Goal: Information Seeking & Learning: Check status

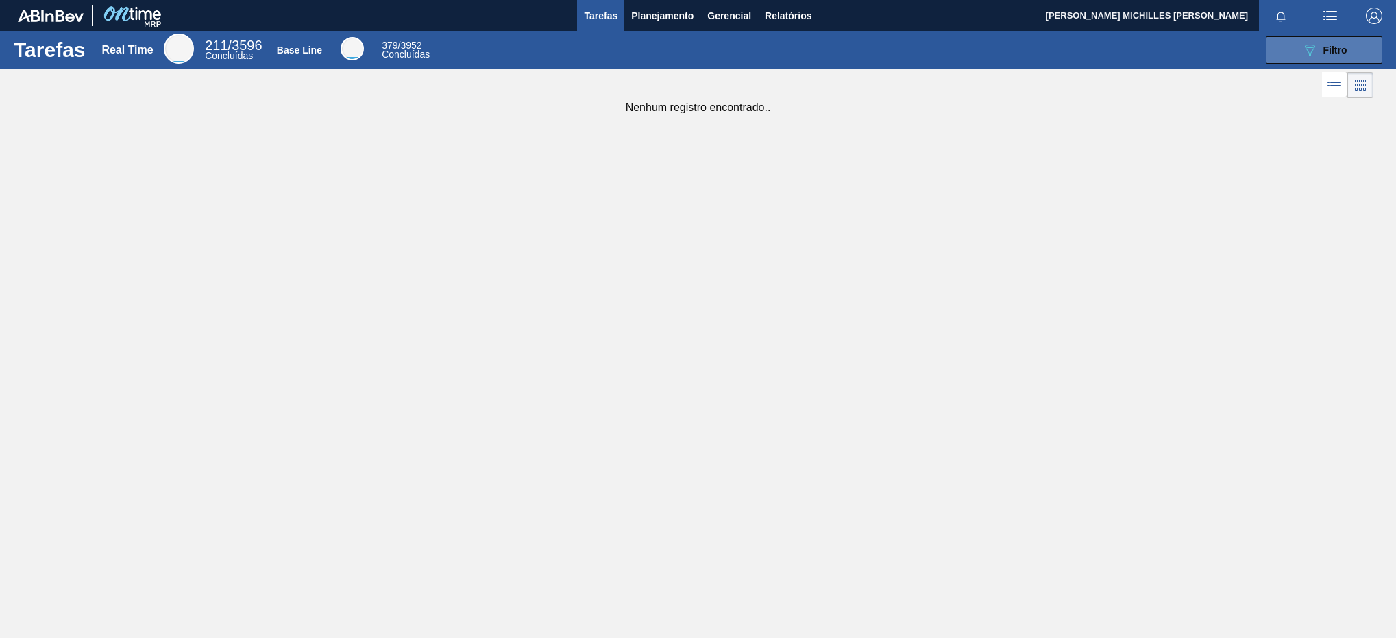
click at [1285, 51] on button "089F7B8B-B2A5-4AFE-B5C0-19BA573D28AC Filtro" at bounding box center [1324, 49] width 117 height 27
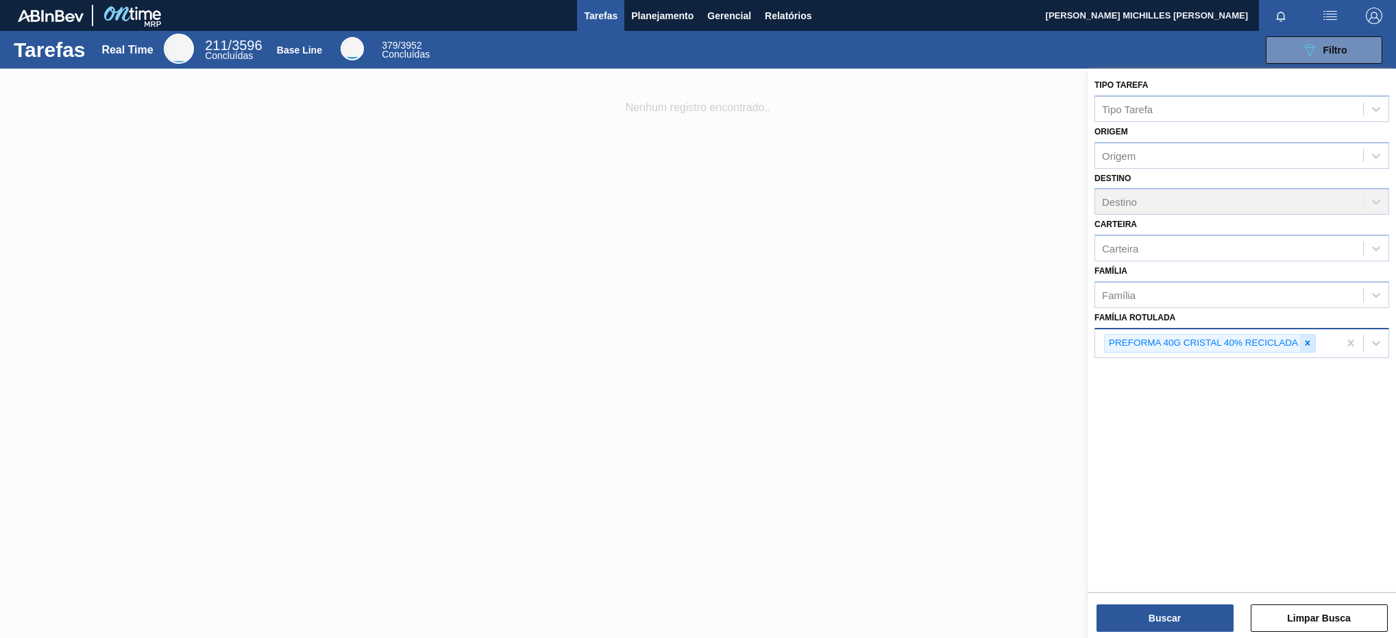
click at [1310, 350] on div at bounding box center [1307, 343] width 15 height 17
paste Rotulada "30012602"
type Rotulada "30012602"
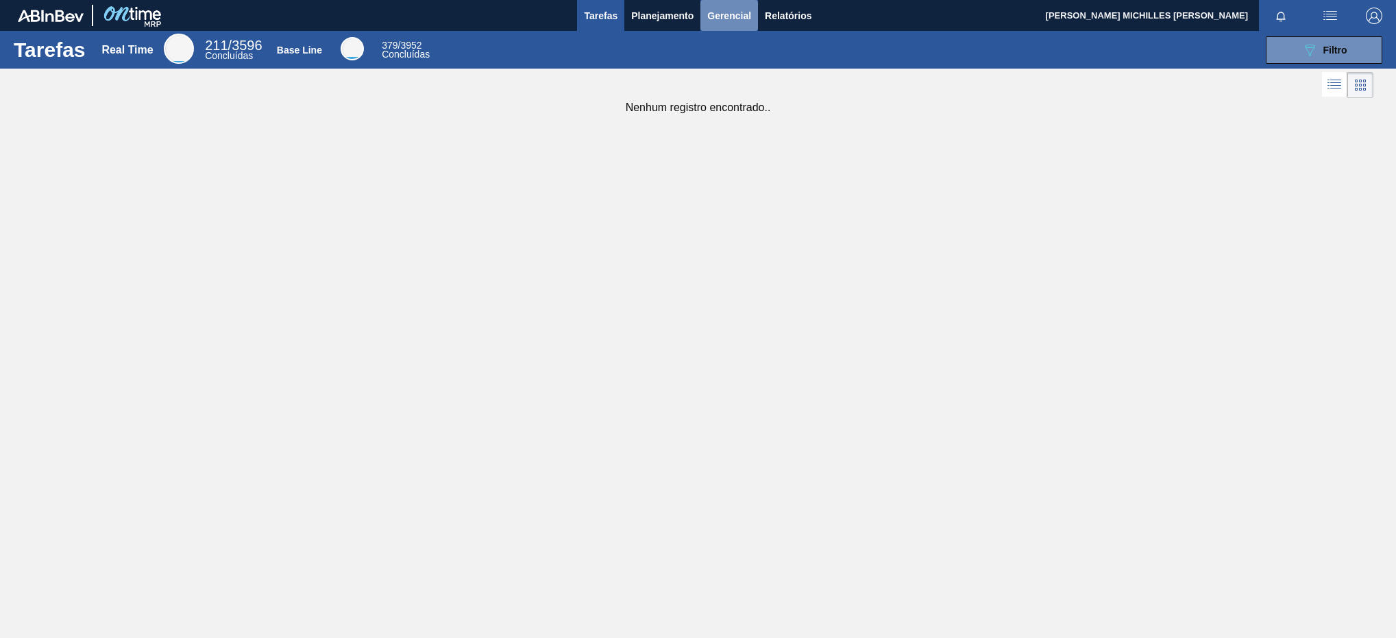
click at [720, 9] on span "Gerencial" at bounding box center [729, 16] width 44 height 16
click at [653, 19] on div at bounding box center [698, 319] width 1396 height 638
click at [655, 19] on span "Planejamento" at bounding box center [662, 16] width 62 height 16
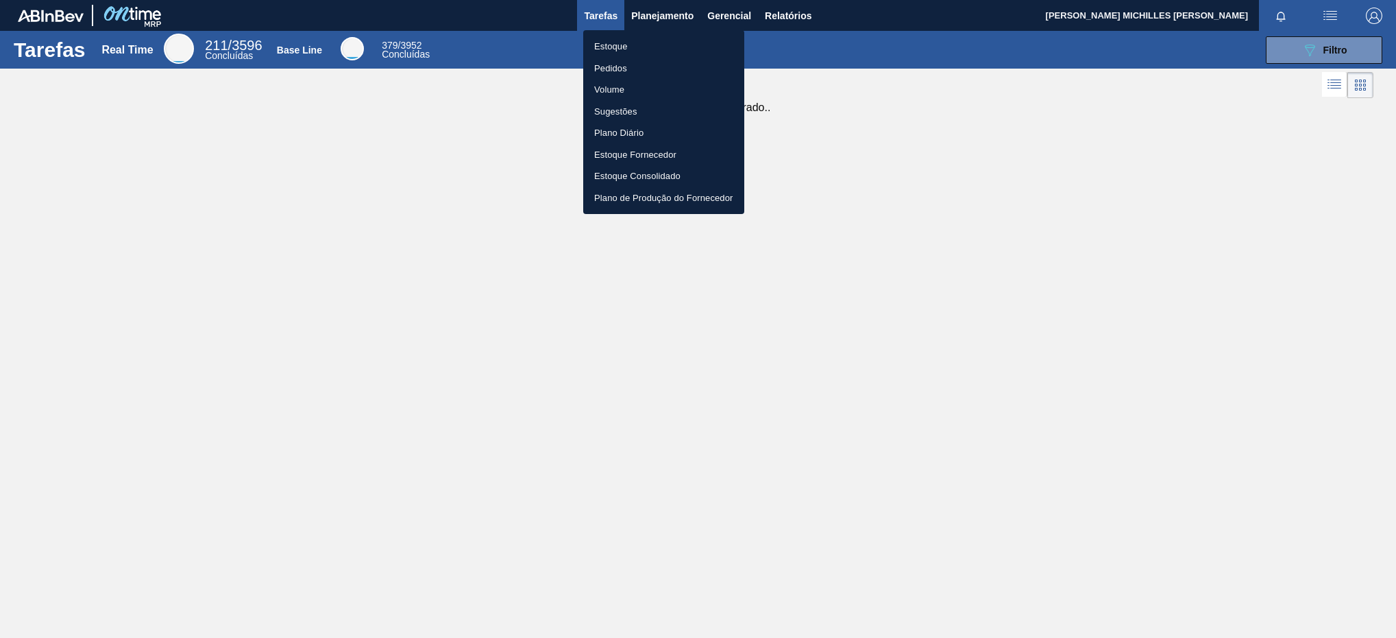
click at [694, 42] on li "Estoque" at bounding box center [663, 47] width 161 height 22
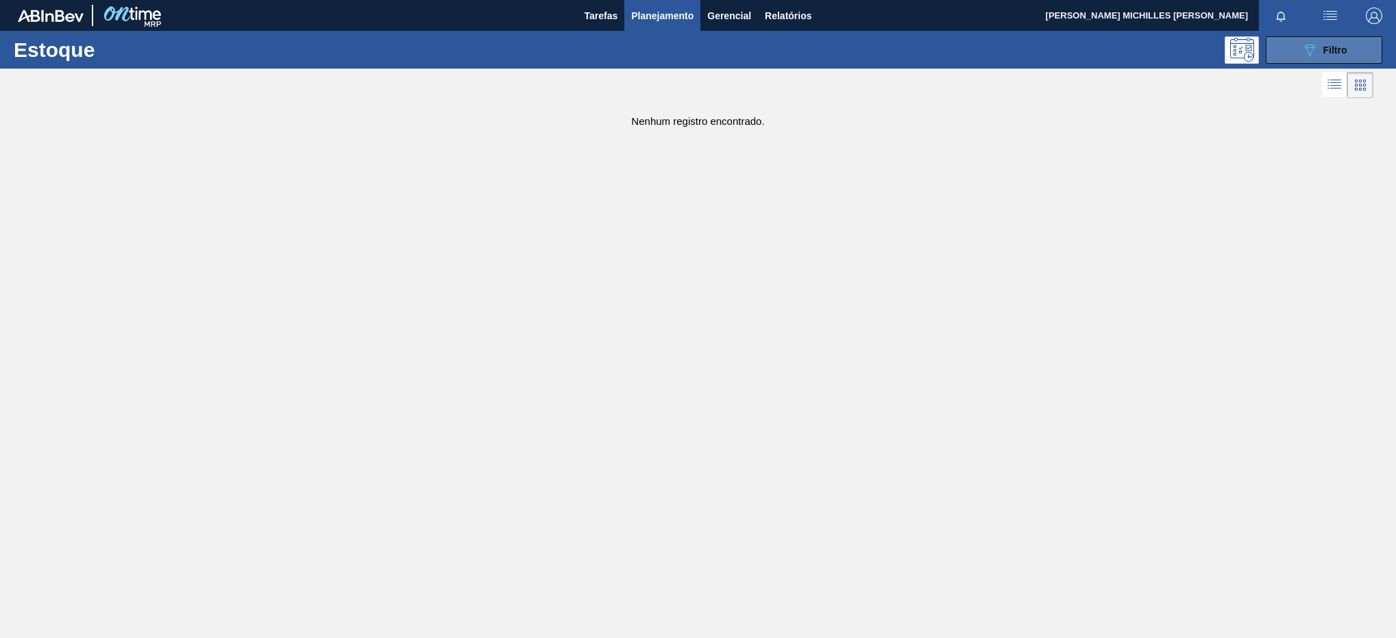
click at [1350, 54] on button "089F7B8B-B2A5-4AFE-B5C0-19BA573D28AC Filtro" at bounding box center [1324, 49] width 117 height 27
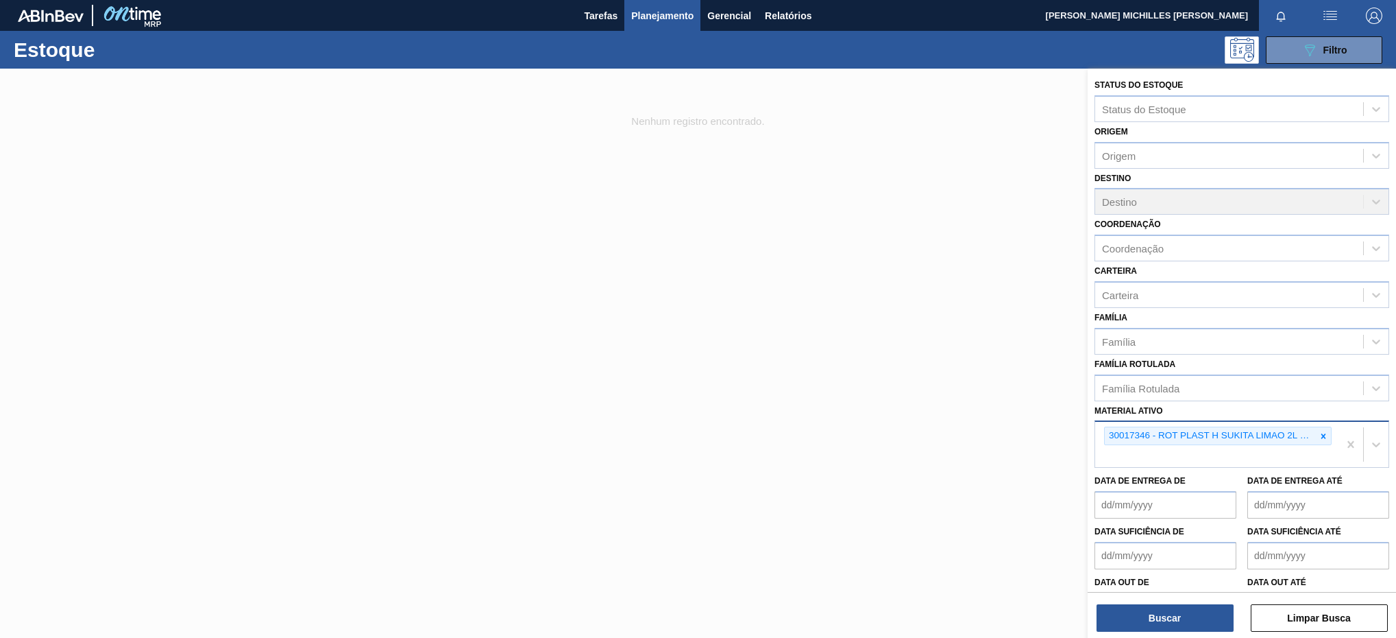
click at [1327, 431] on div at bounding box center [1323, 435] width 15 height 17
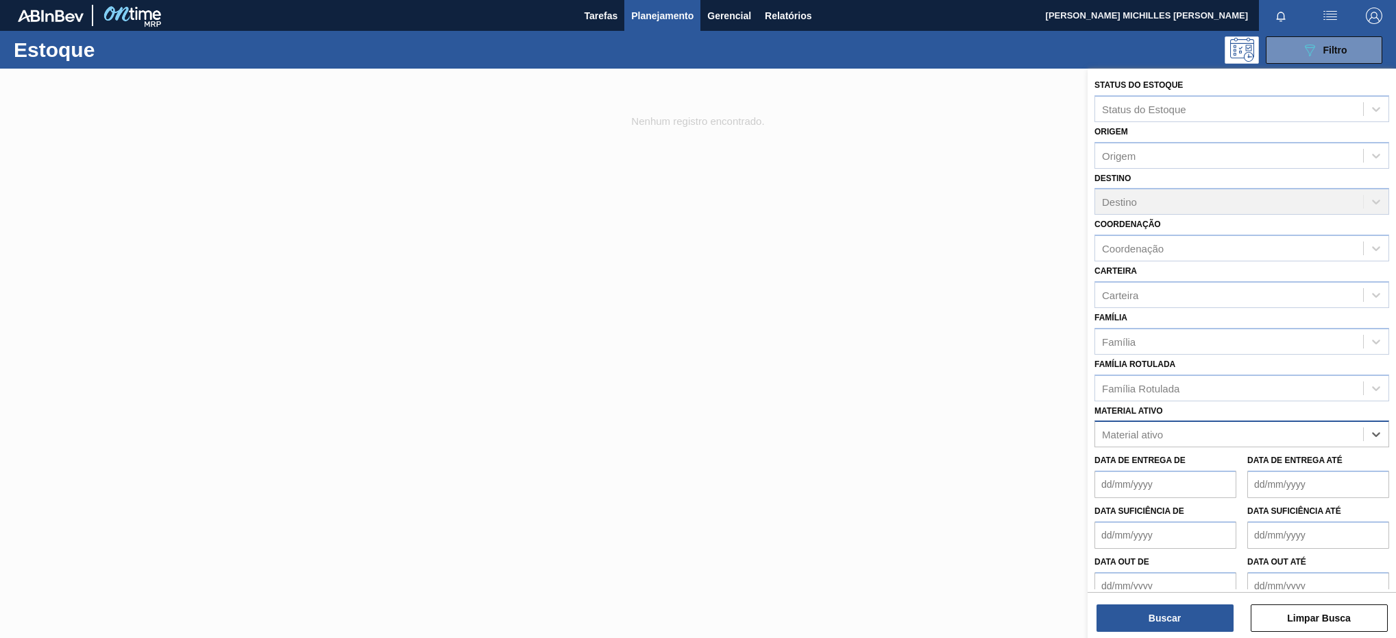
click at [1263, 434] on div "Material ativo" at bounding box center [1230, 434] width 268 height 20
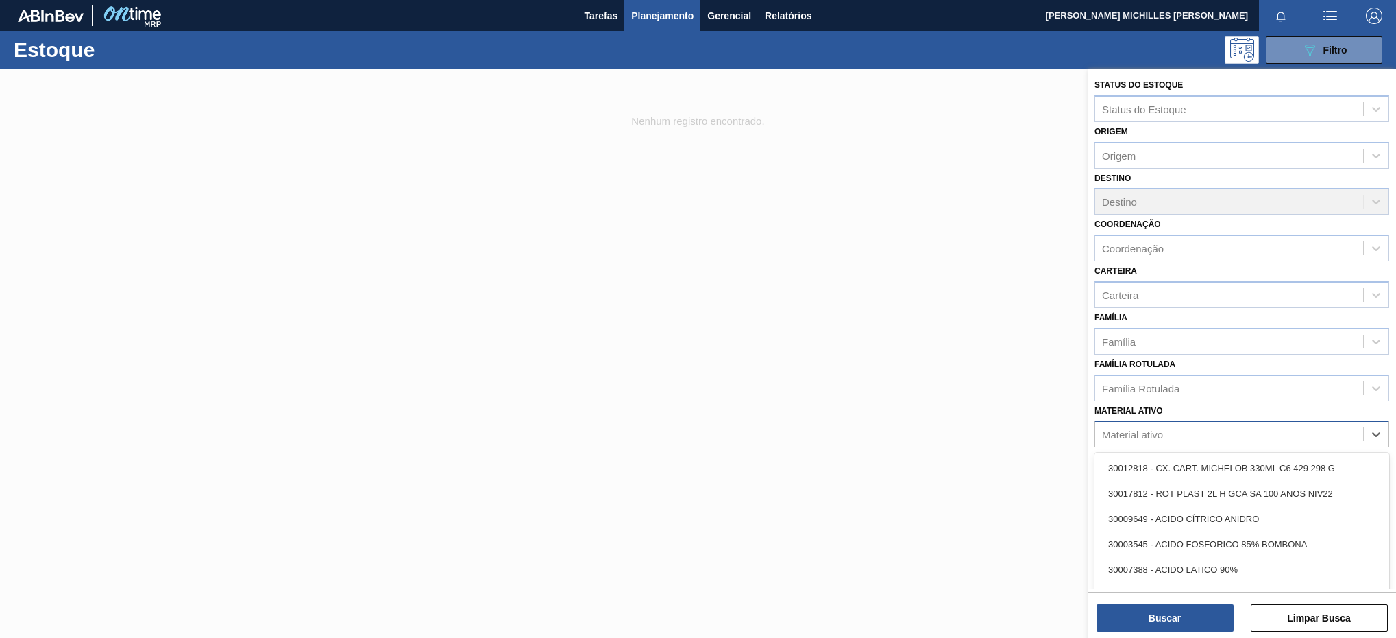
paste ativo "30012602"
type ativo "30012602"
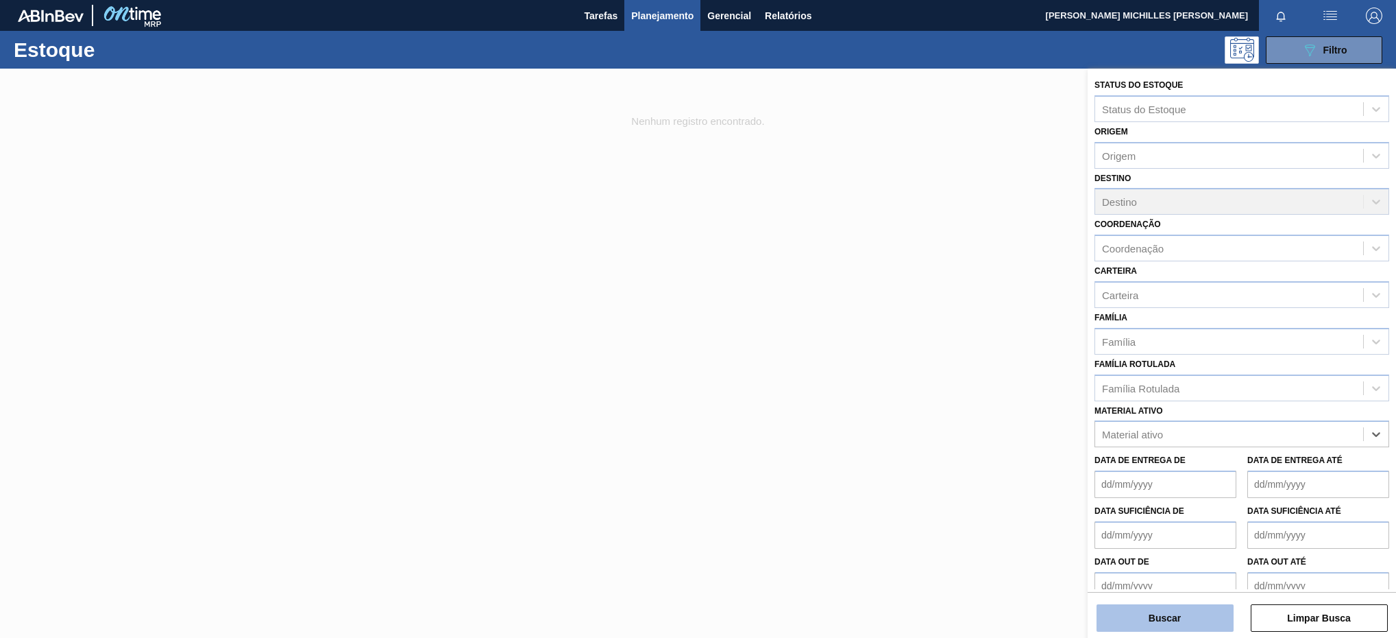
click at [1156, 623] on button "Buscar" at bounding box center [1165, 617] width 137 height 27
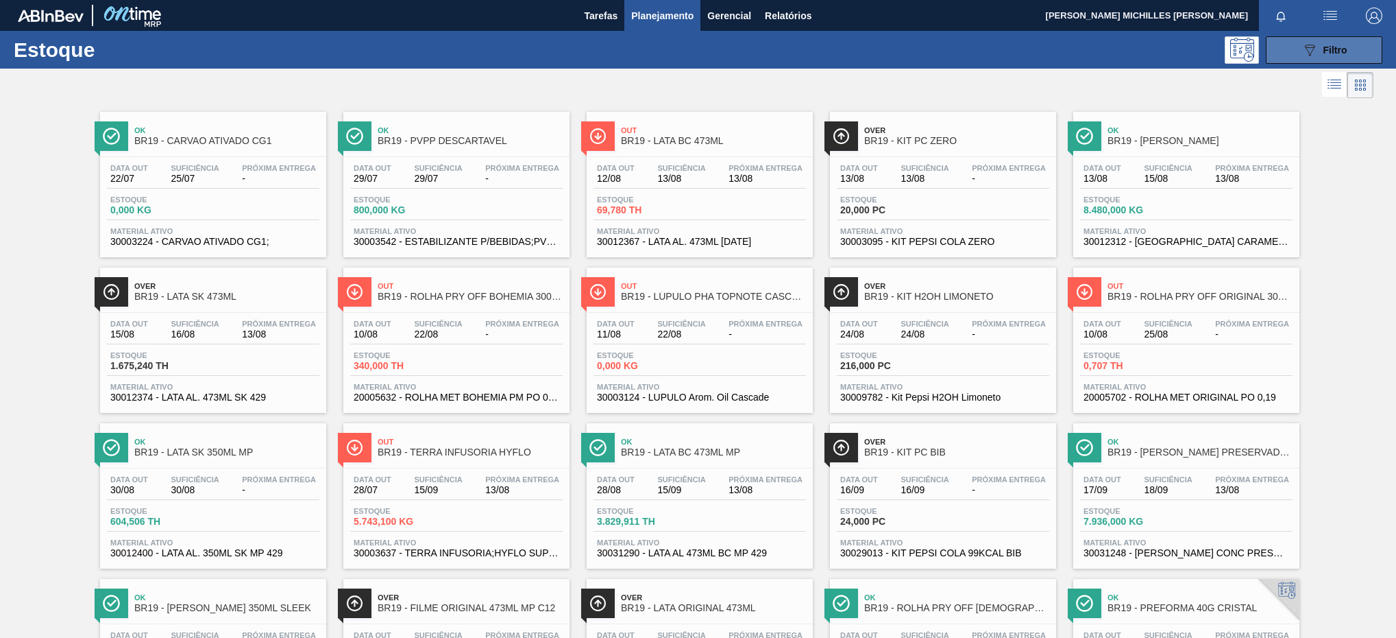
click at [1294, 56] on button "089F7B8B-B2A5-4AFE-B5C0-19BA573D28AC Filtro" at bounding box center [1324, 49] width 117 height 27
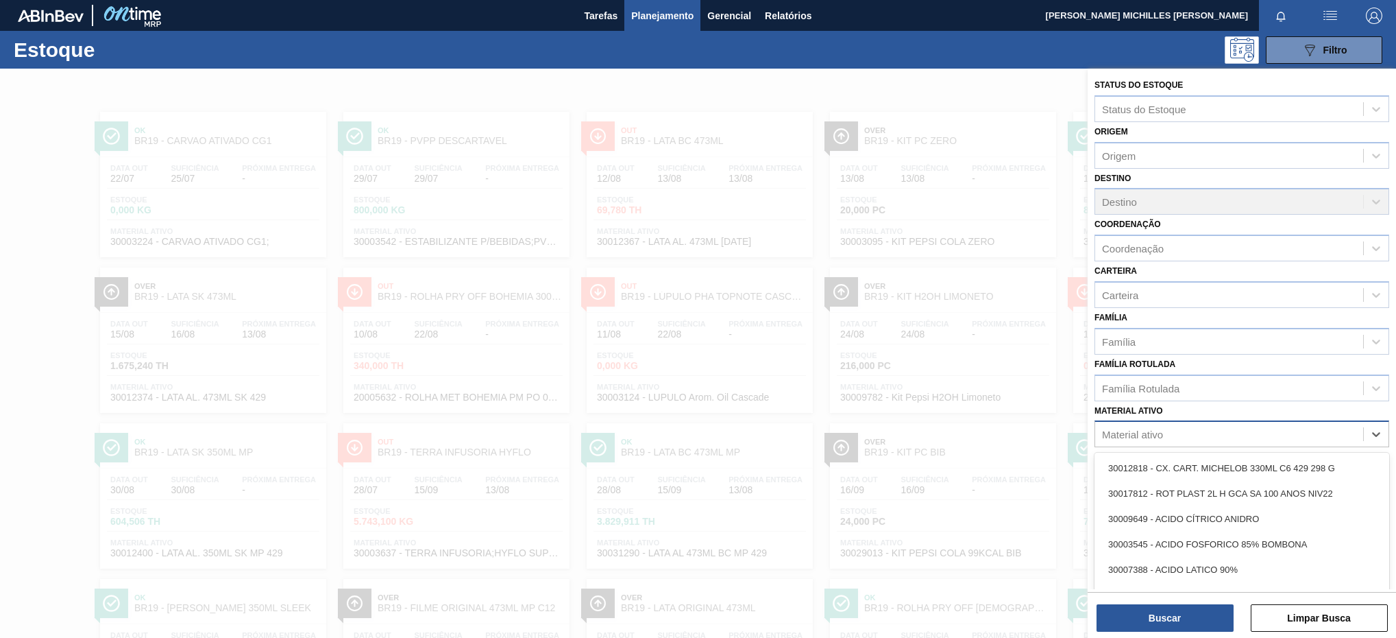
click at [1290, 439] on div "Material ativo" at bounding box center [1230, 434] width 268 height 20
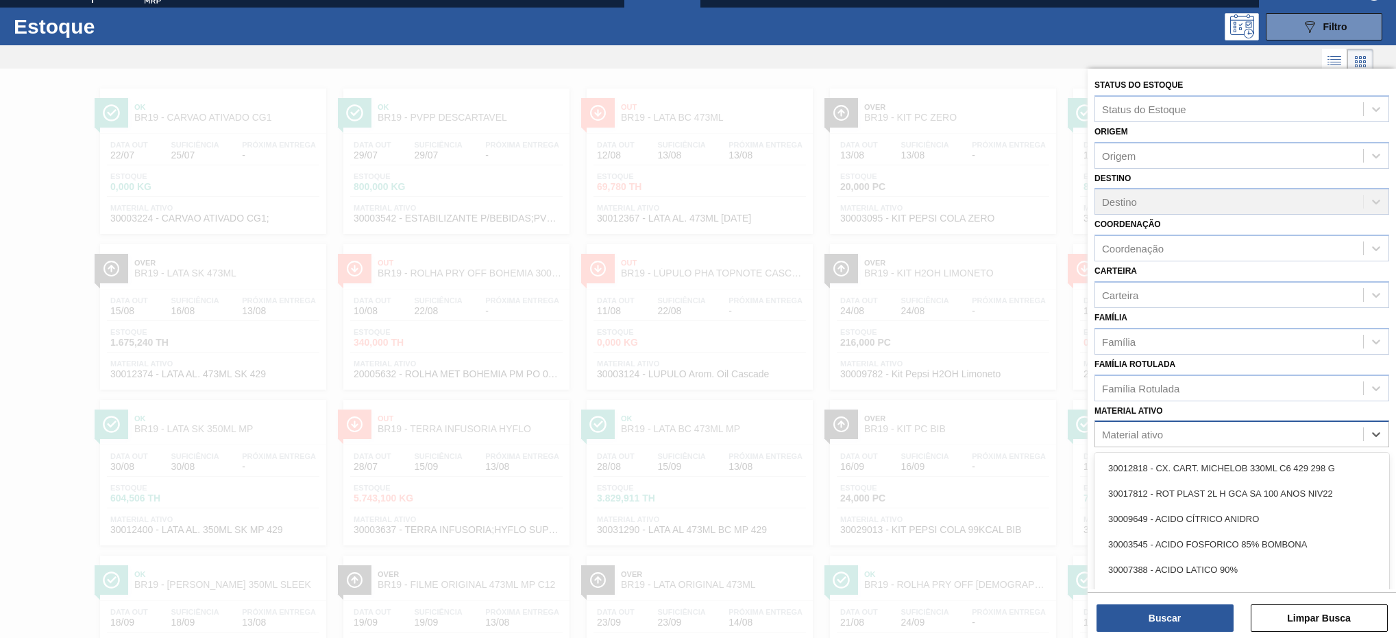
scroll to position [25, 0]
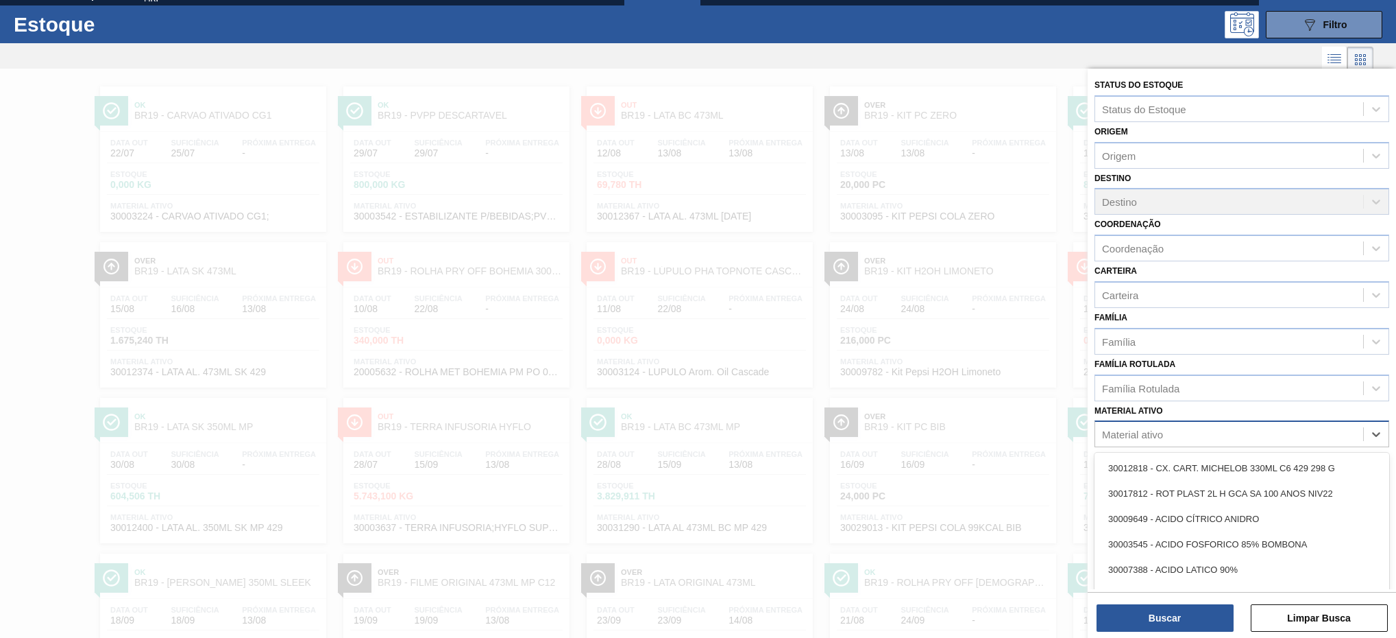
paste ativo "30012602"
type ativo "30012602"
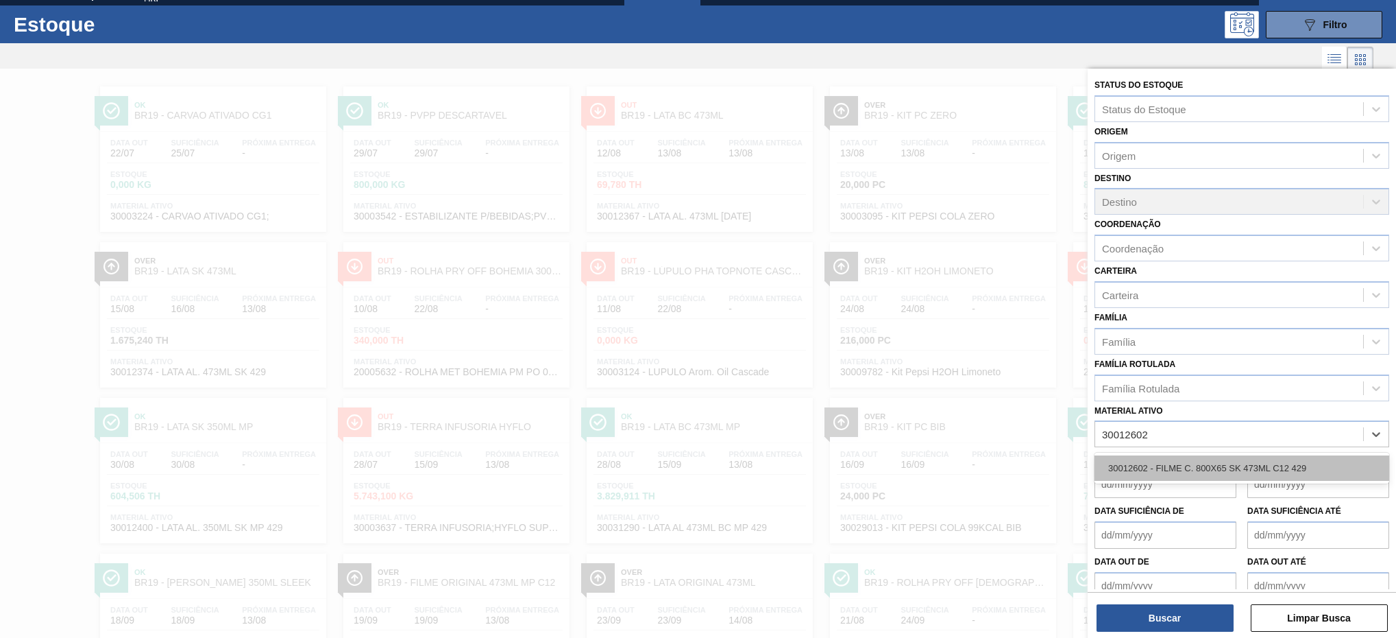
click at [1261, 463] on div "30012602 - FILME C. 800X65 SK 473ML C12 429" at bounding box center [1242, 467] width 295 height 25
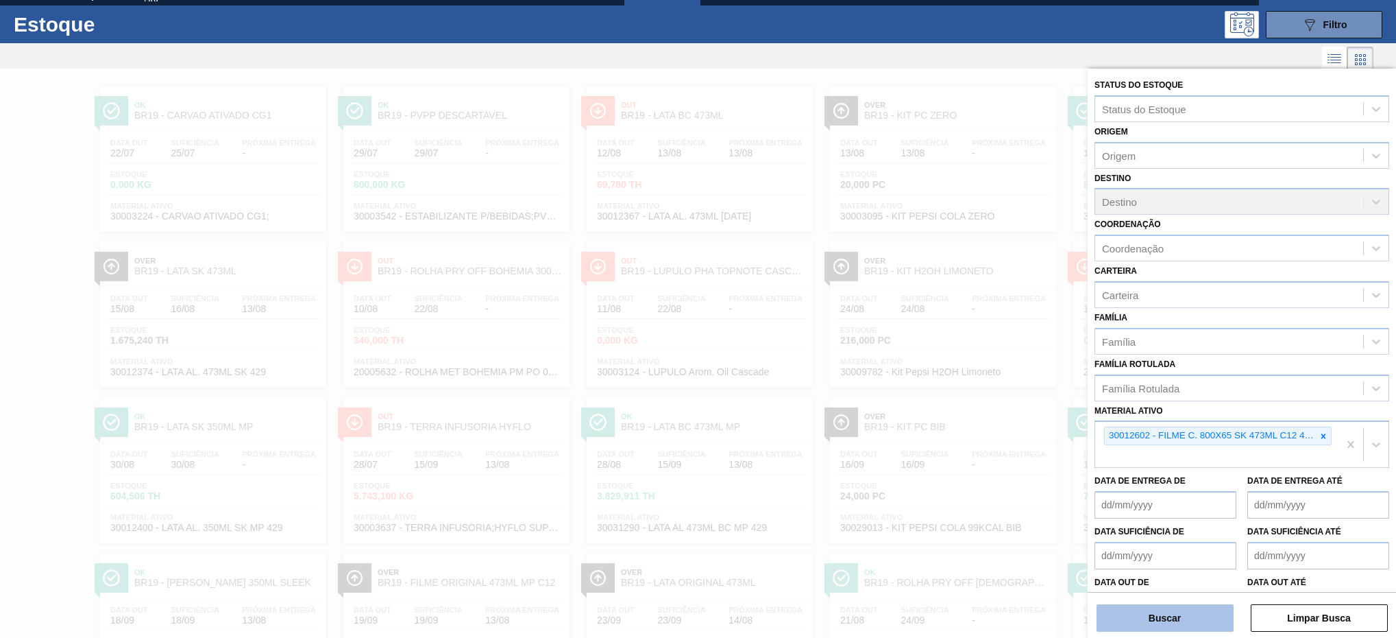
click at [1154, 619] on button "Buscar" at bounding box center [1165, 617] width 137 height 27
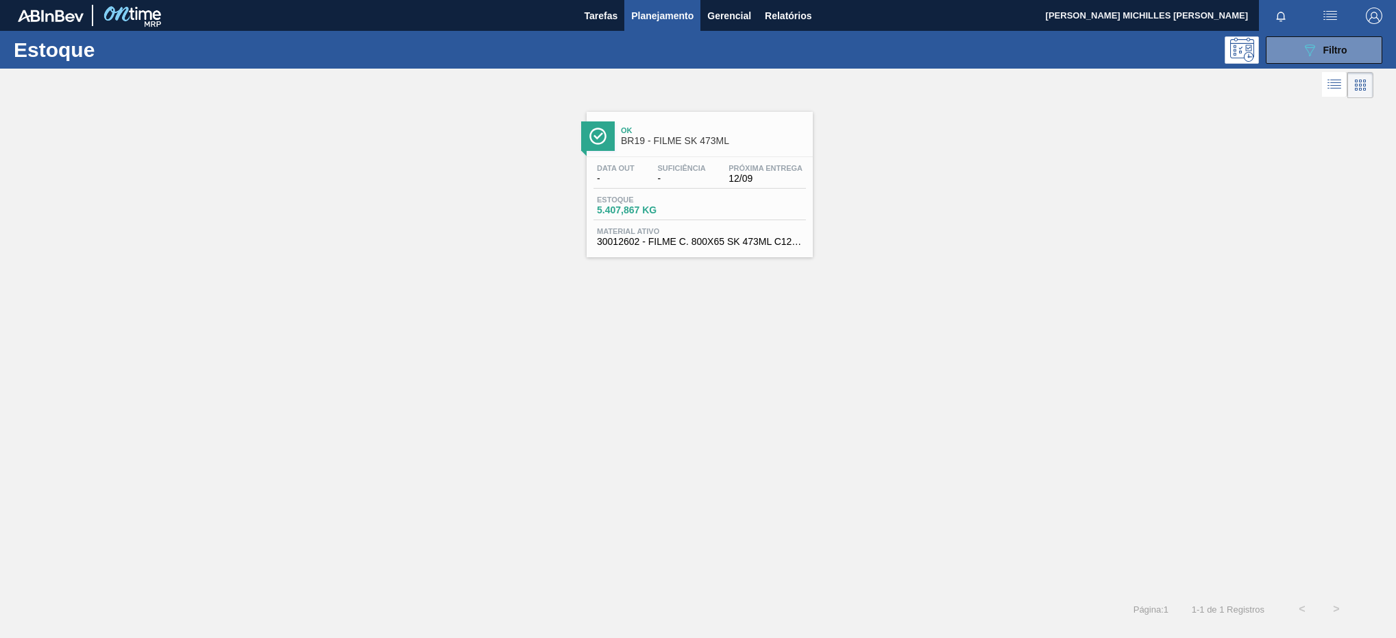
drag, startPoint x: 1303, startPoint y: 49, endPoint x: 1294, endPoint y: 81, distance: 32.6
click at [1302, 49] on icon "089F7B8B-B2A5-4AFE-B5C0-19BA573D28AC" at bounding box center [1310, 50] width 16 height 16
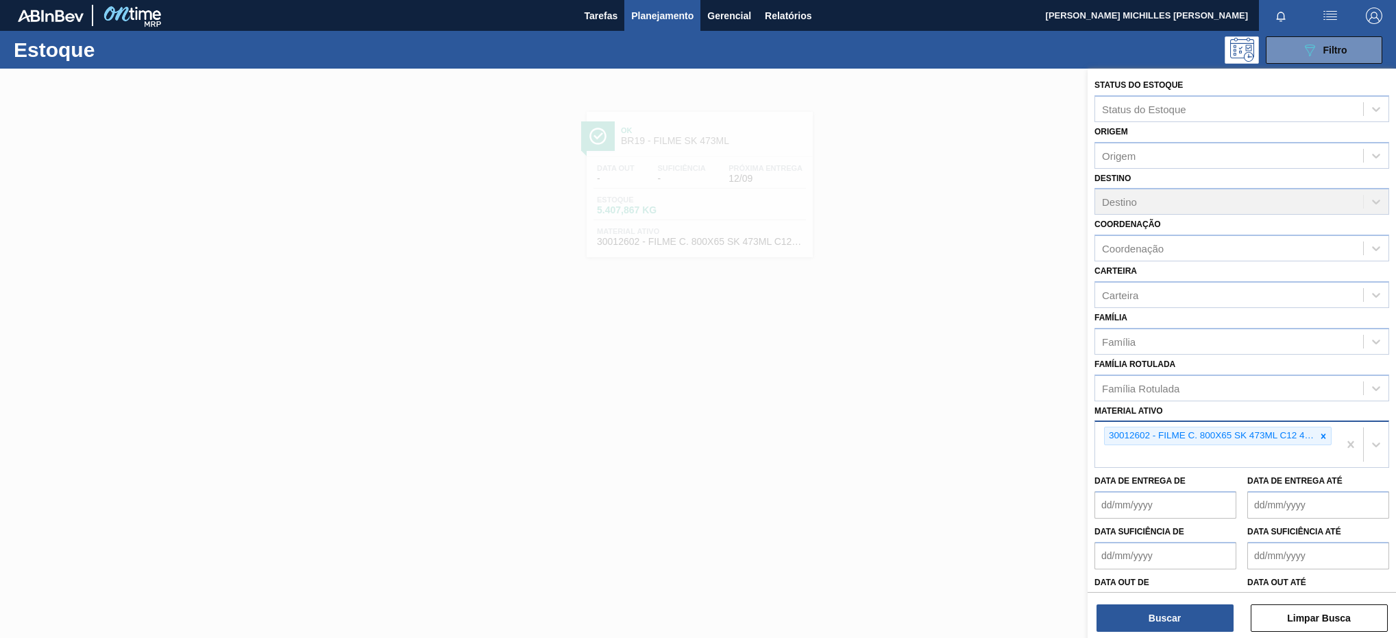
click at [1294, 451] on div "30012602 - FILME C. 800X65 SK 473ML C12 429" at bounding box center [1217, 444] width 243 height 45
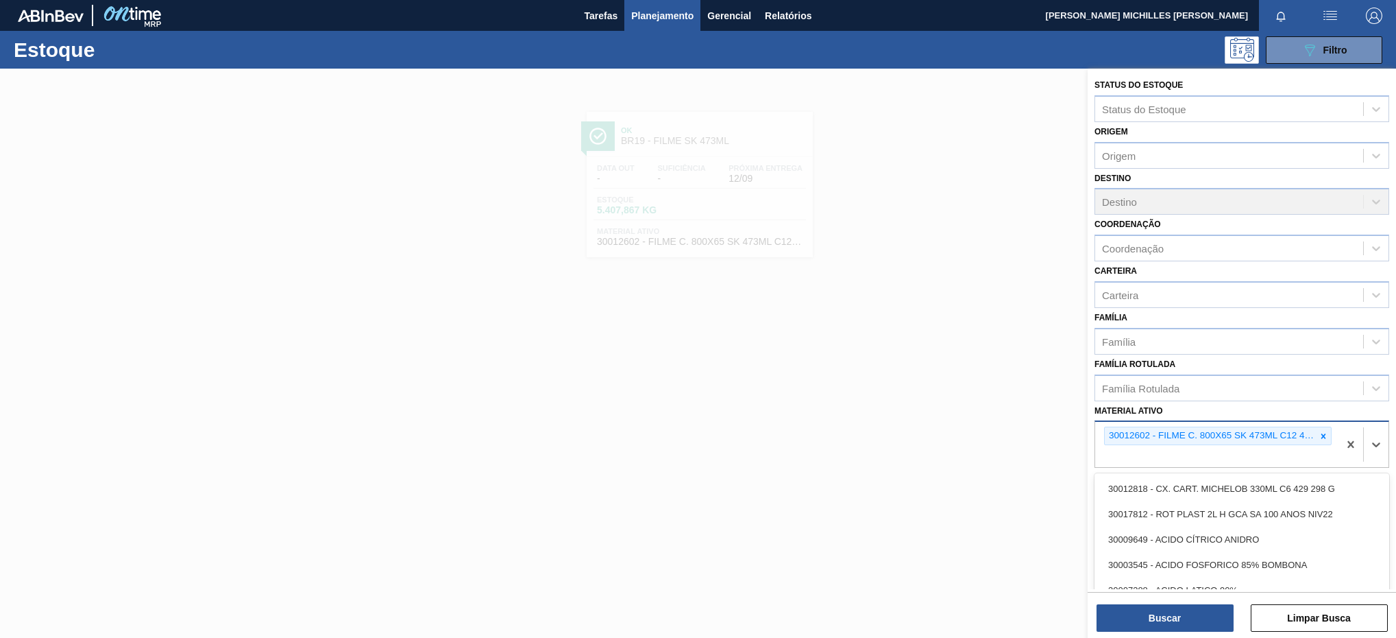
paste ativo "30002063"
type ativo "30002063"
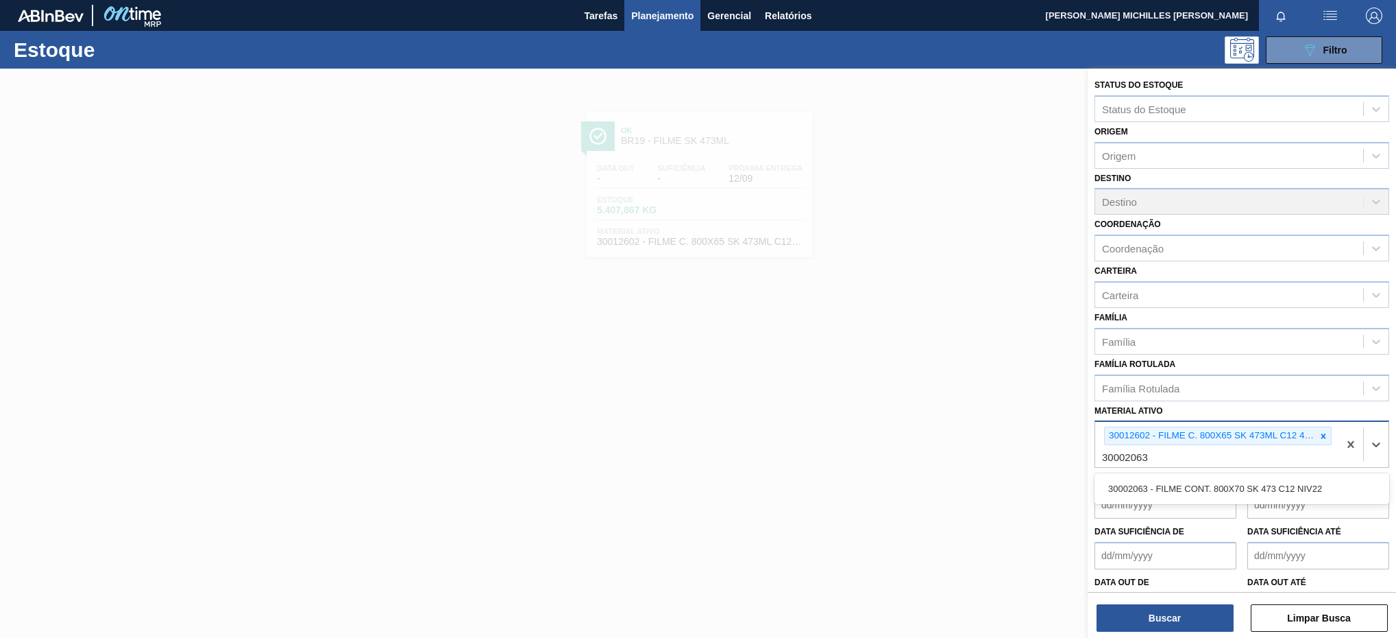
click at [1257, 483] on div "30002063 - FILME CONT. 800X70 SK 473 C12 NIV22" at bounding box center [1242, 488] width 295 height 25
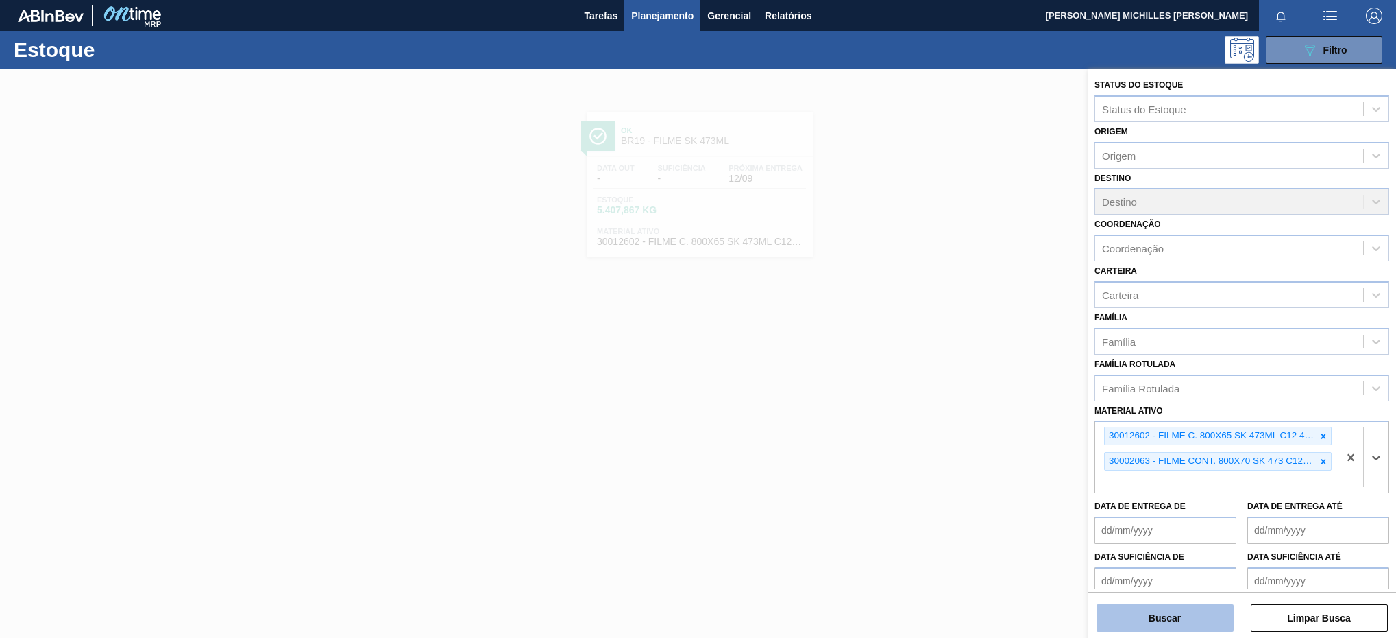
click at [1196, 615] on button "Buscar" at bounding box center [1165, 617] width 137 height 27
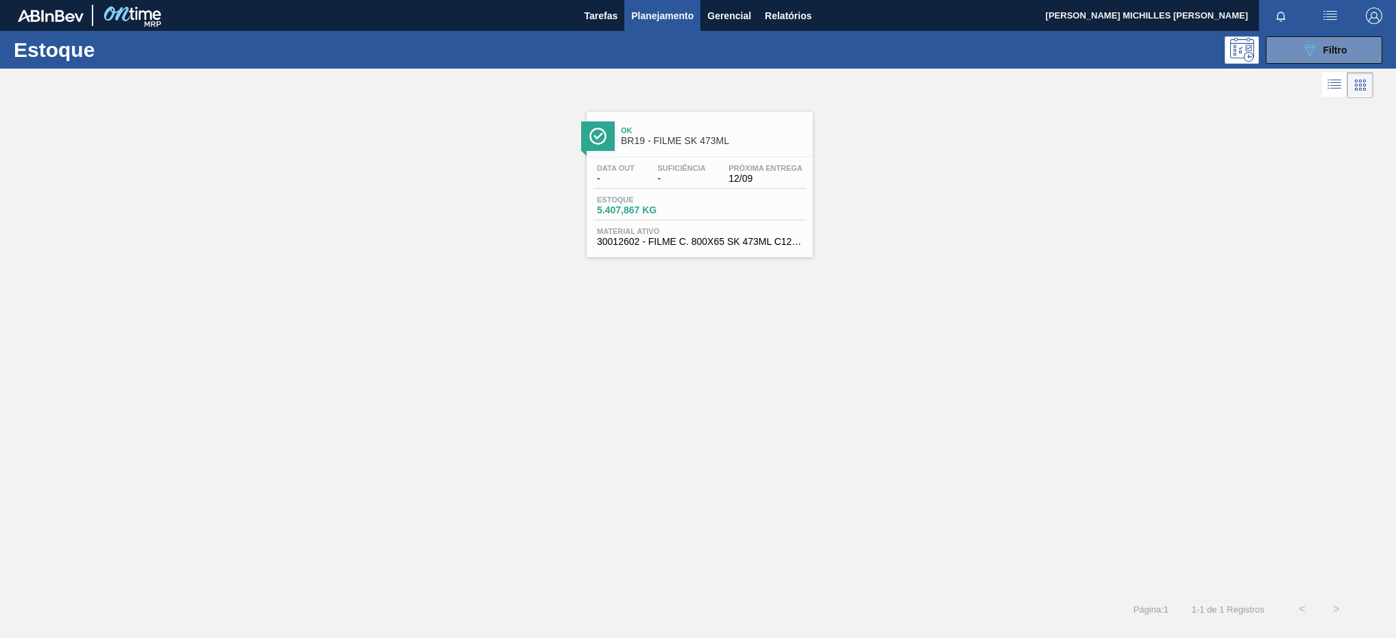
click at [705, 231] on span "Material ativo" at bounding box center [700, 231] width 206 height 8
click at [1300, 60] on button "089F7B8B-B2A5-4AFE-B5C0-19BA573D28AC Filtro" at bounding box center [1324, 49] width 117 height 27
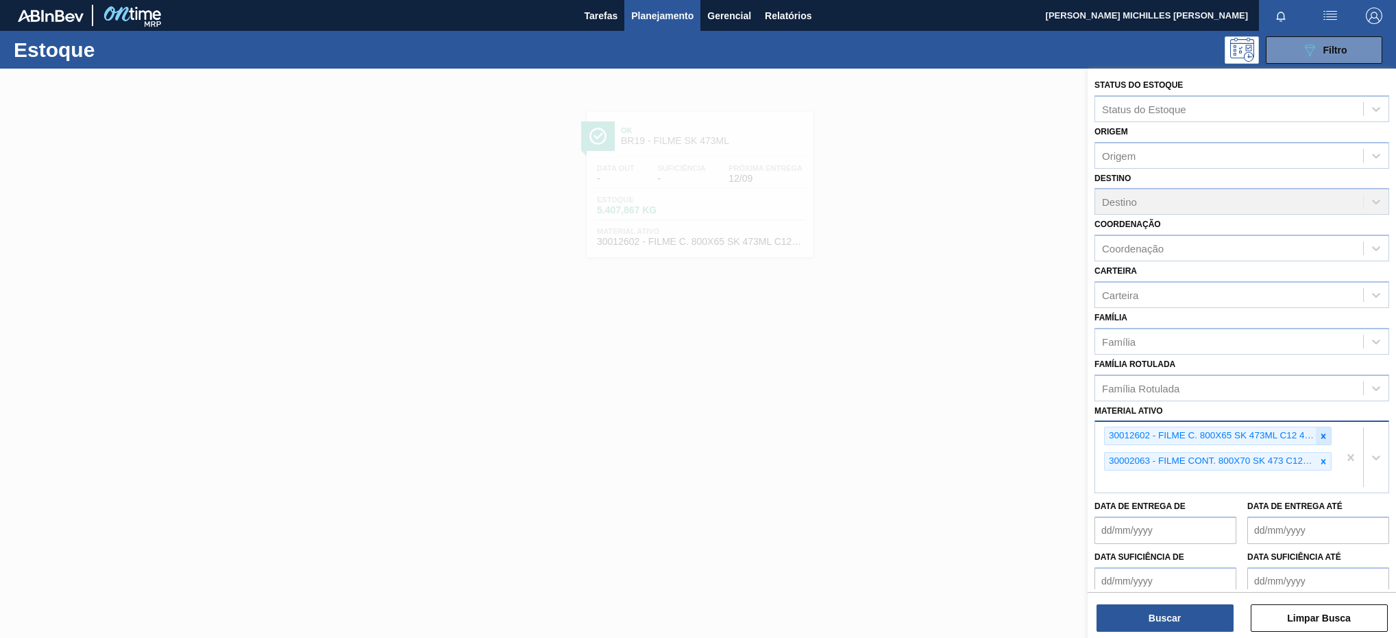
click at [1327, 436] on div at bounding box center [1323, 435] width 15 height 17
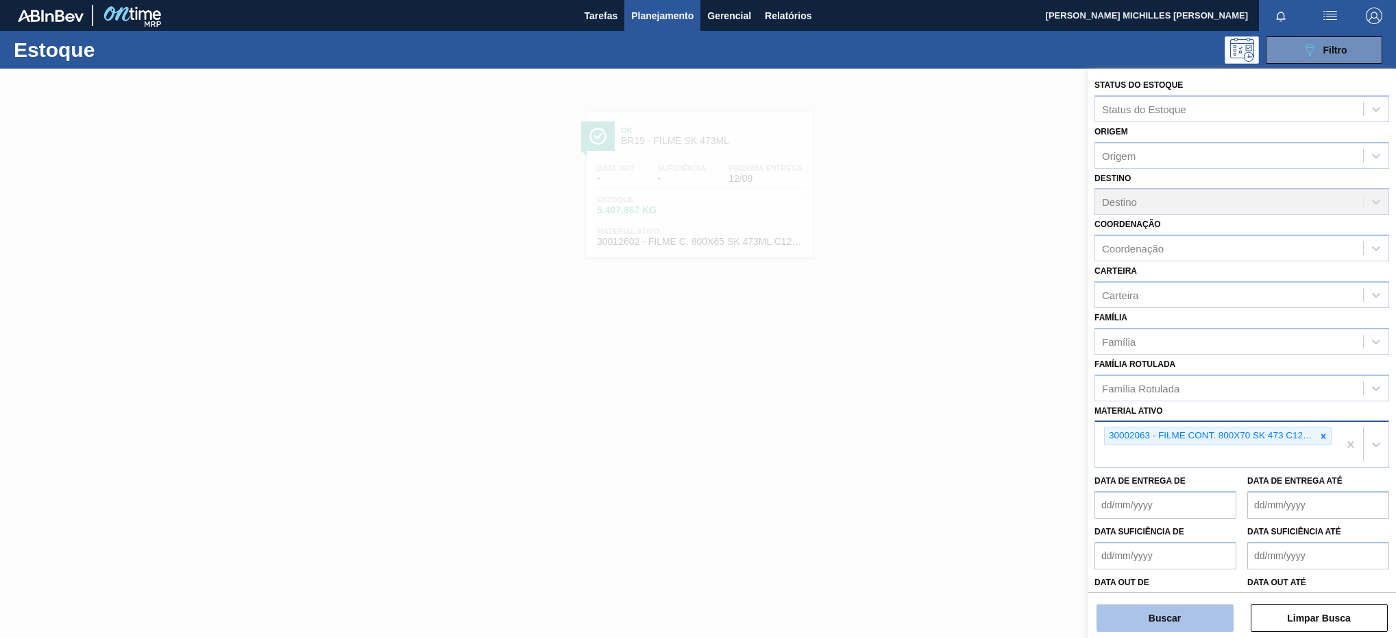
click at [1226, 620] on button "Buscar" at bounding box center [1165, 617] width 137 height 27
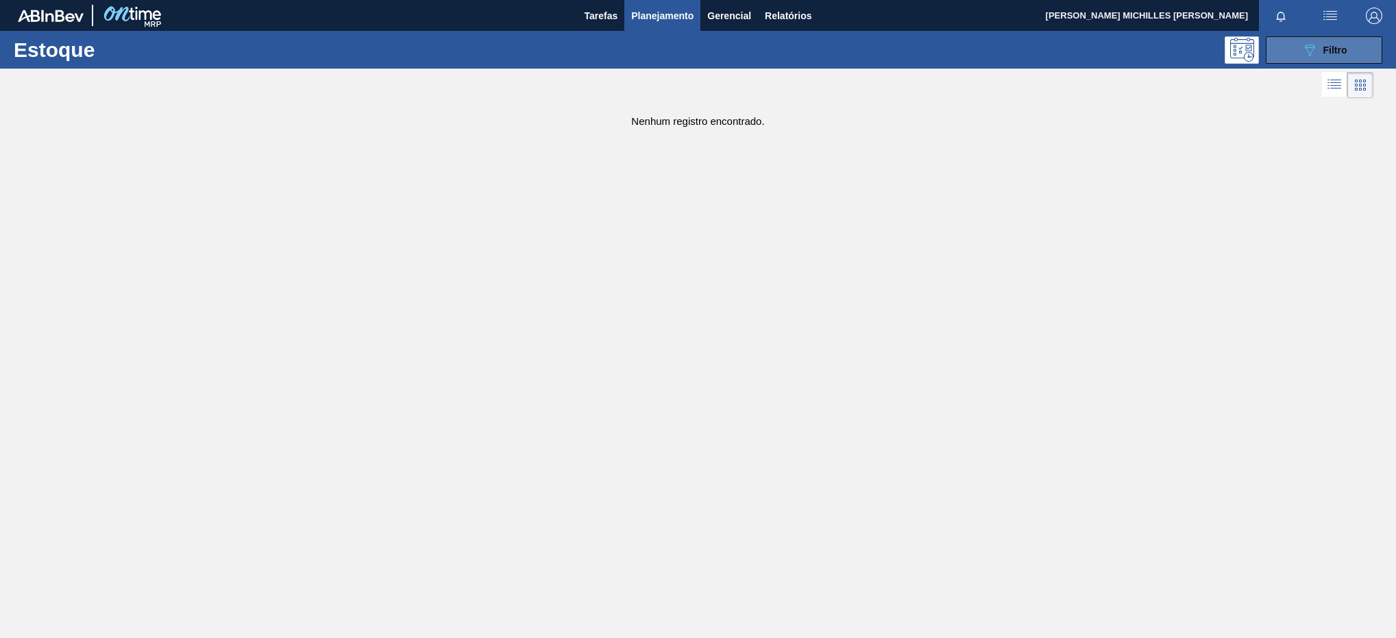
click at [1359, 50] on button "089F7B8B-B2A5-4AFE-B5C0-19BA573D28AC Filtro" at bounding box center [1324, 49] width 117 height 27
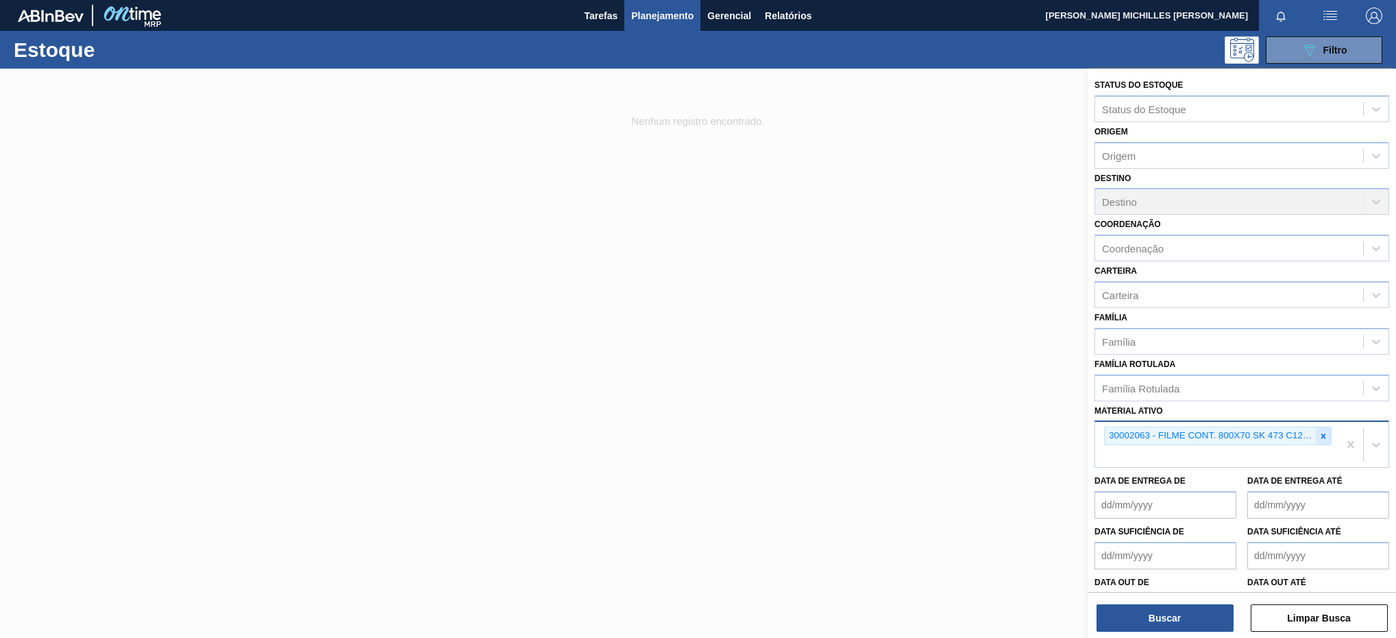
click at [1323, 427] on div at bounding box center [1323, 435] width 15 height 17
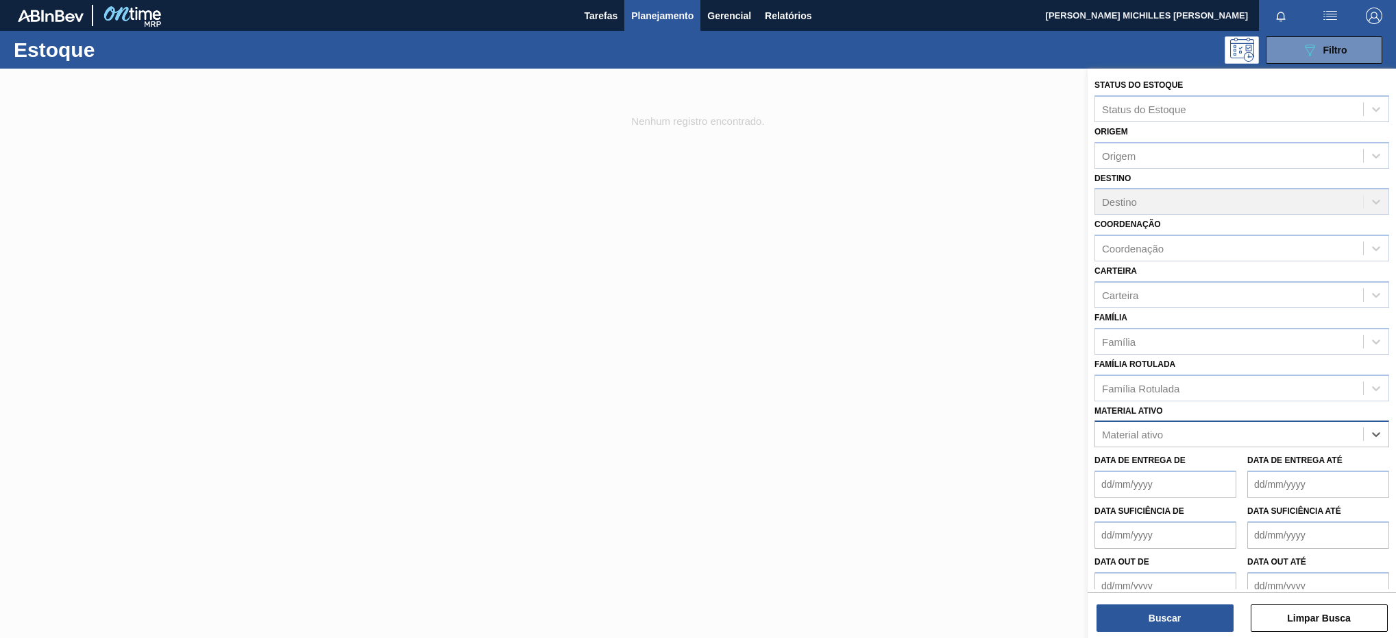
click at [1309, 436] on div "Material ativo" at bounding box center [1230, 434] width 268 height 20
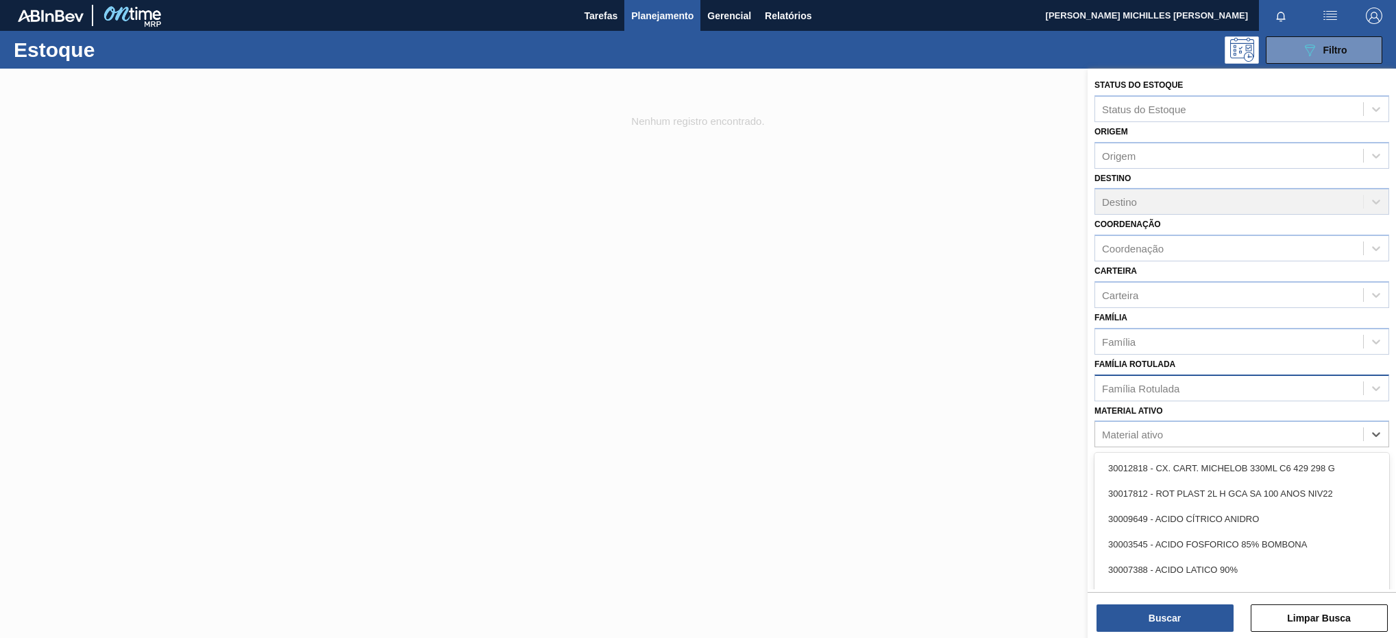
paste ativo "30007970"
type ativo "30007970"
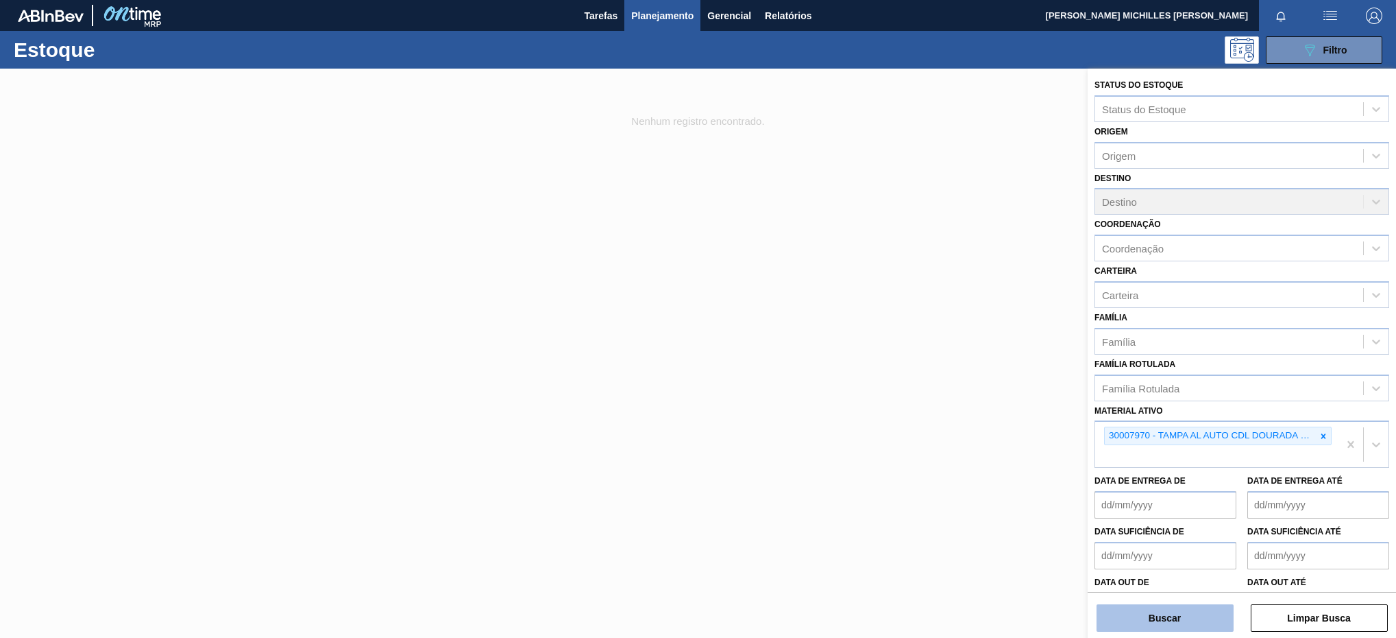
click at [1218, 626] on button "Buscar" at bounding box center [1165, 617] width 137 height 27
